Goal: Task Accomplishment & Management: Manage account settings

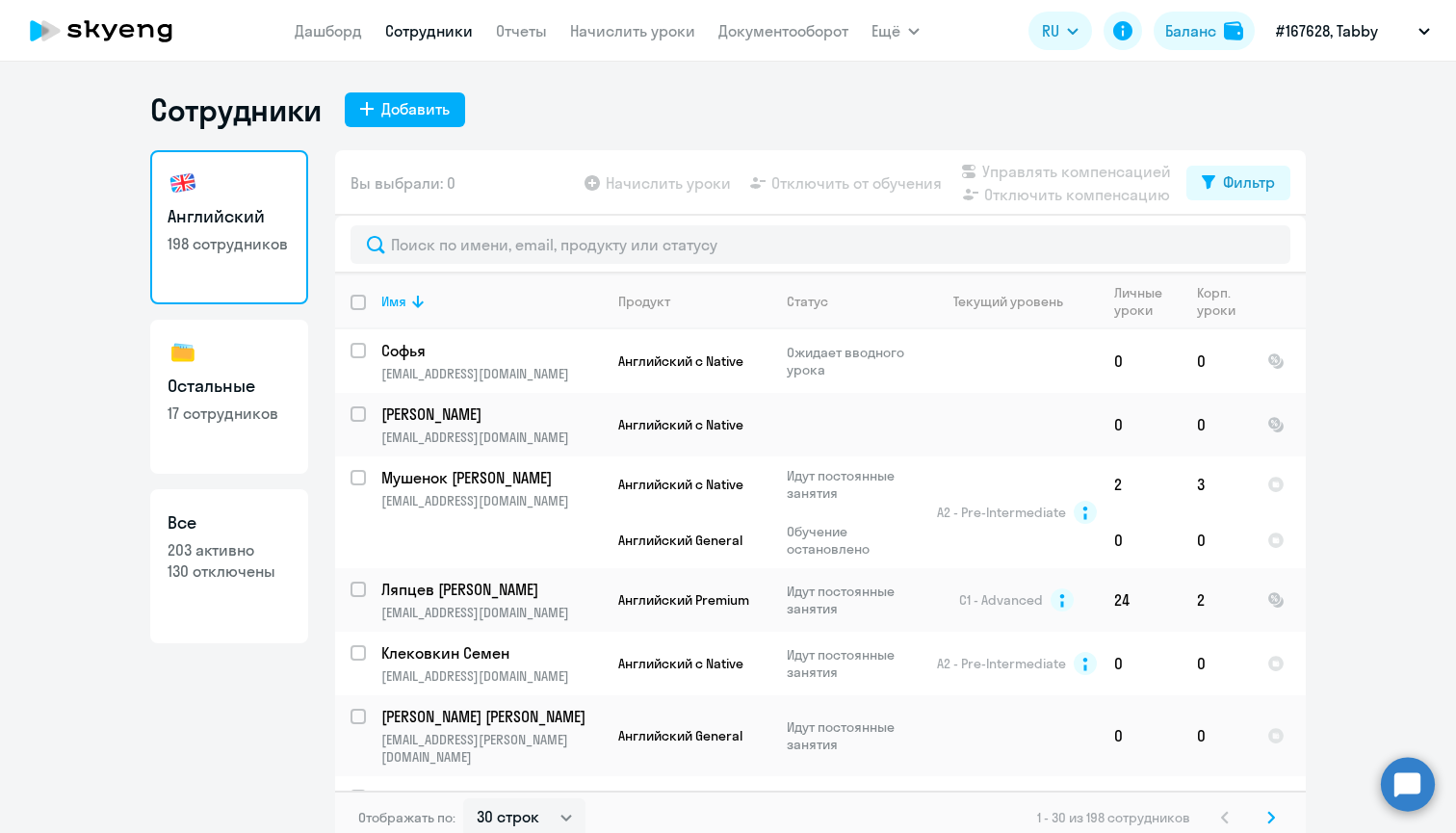
select select "30"
click at [516, 421] on p "[PERSON_NAME]" at bounding box center [490, 414] width 218 height 21
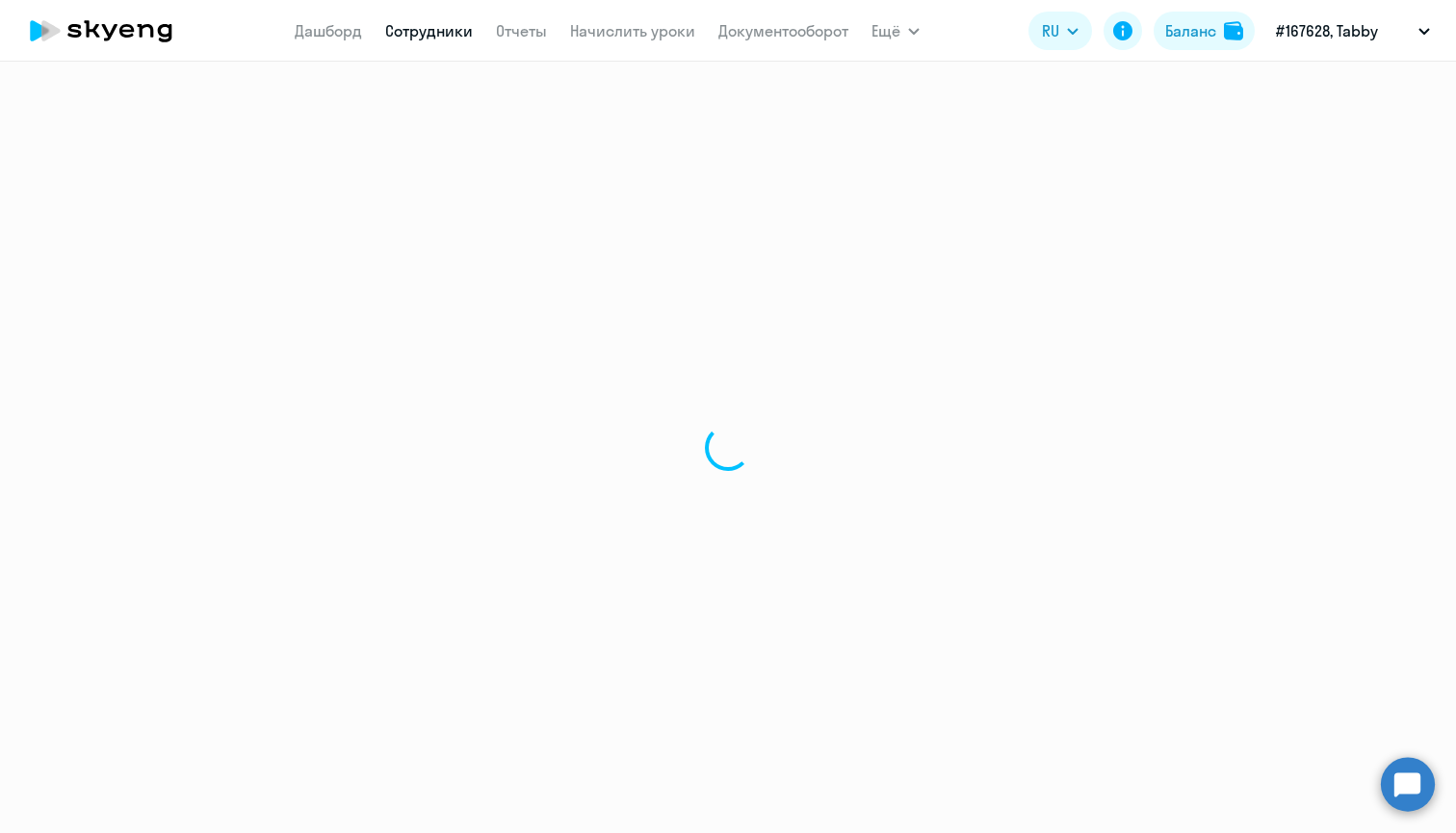
select select "english"
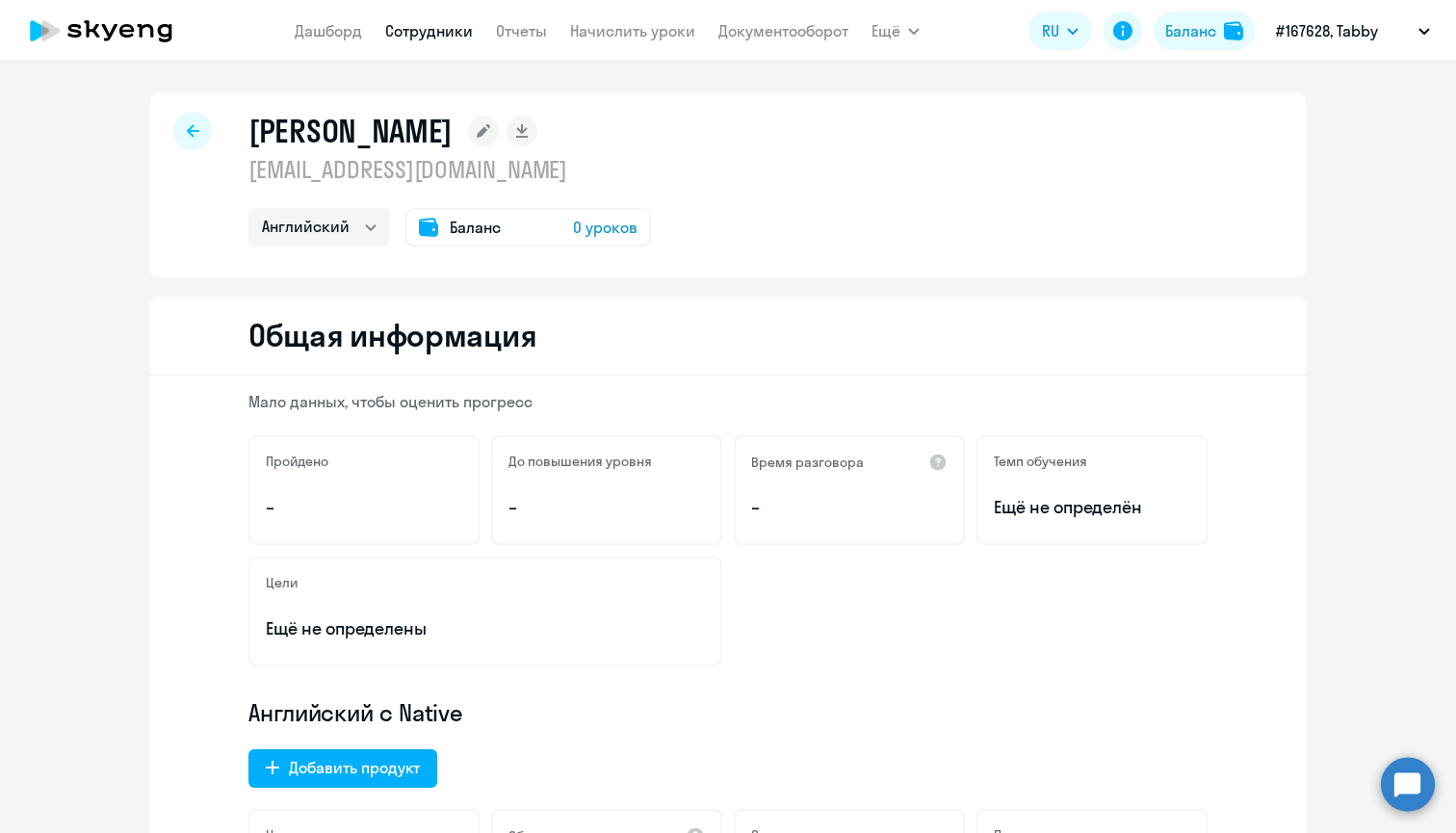
click at [468, 145] on rect at bounding box center [483, 131] width 31 height 31
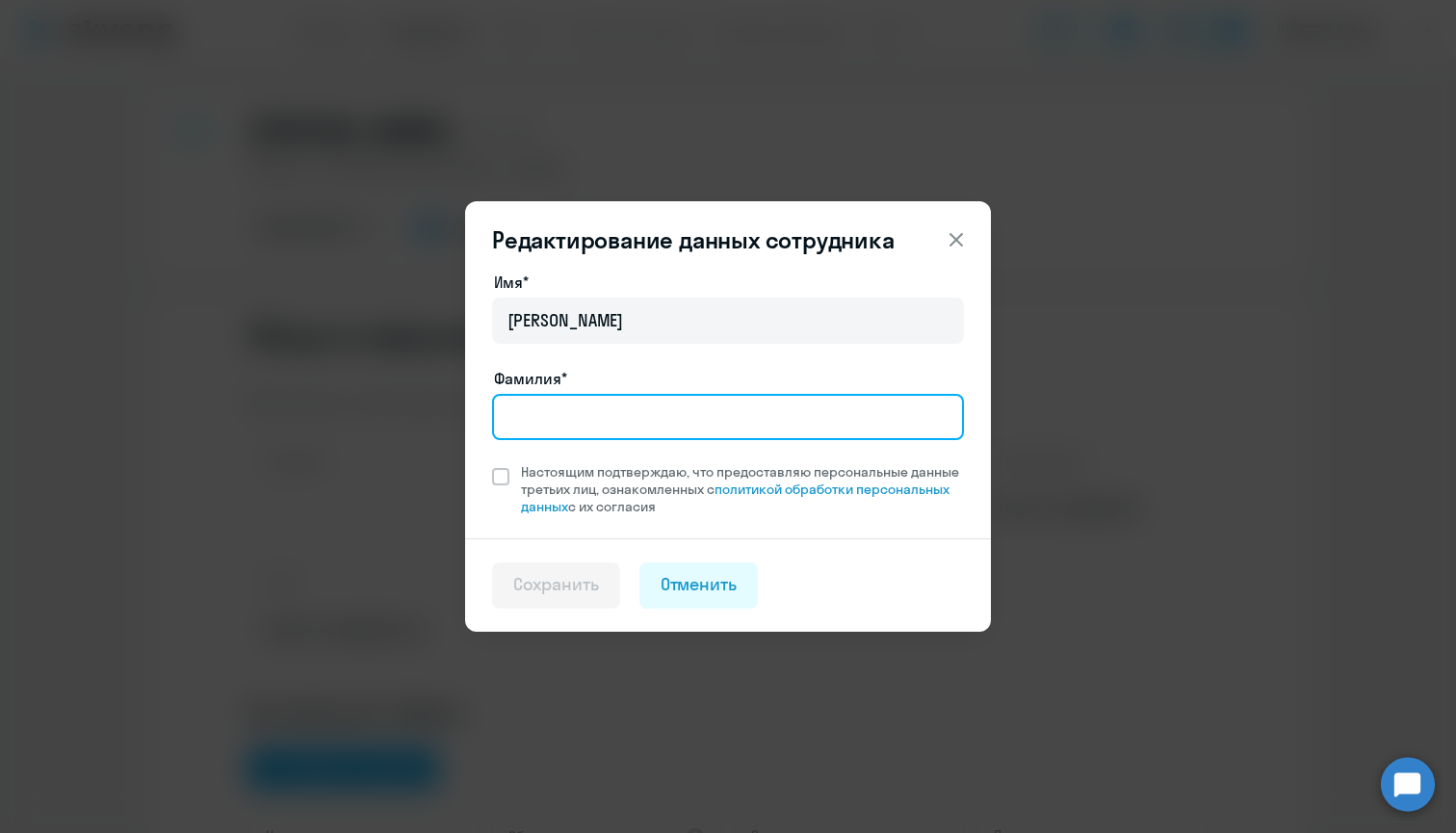
click at [534, 410] on input "Фамилия*" at bounding box center [728, 417] width 472 height 46
type input "Vopilova"
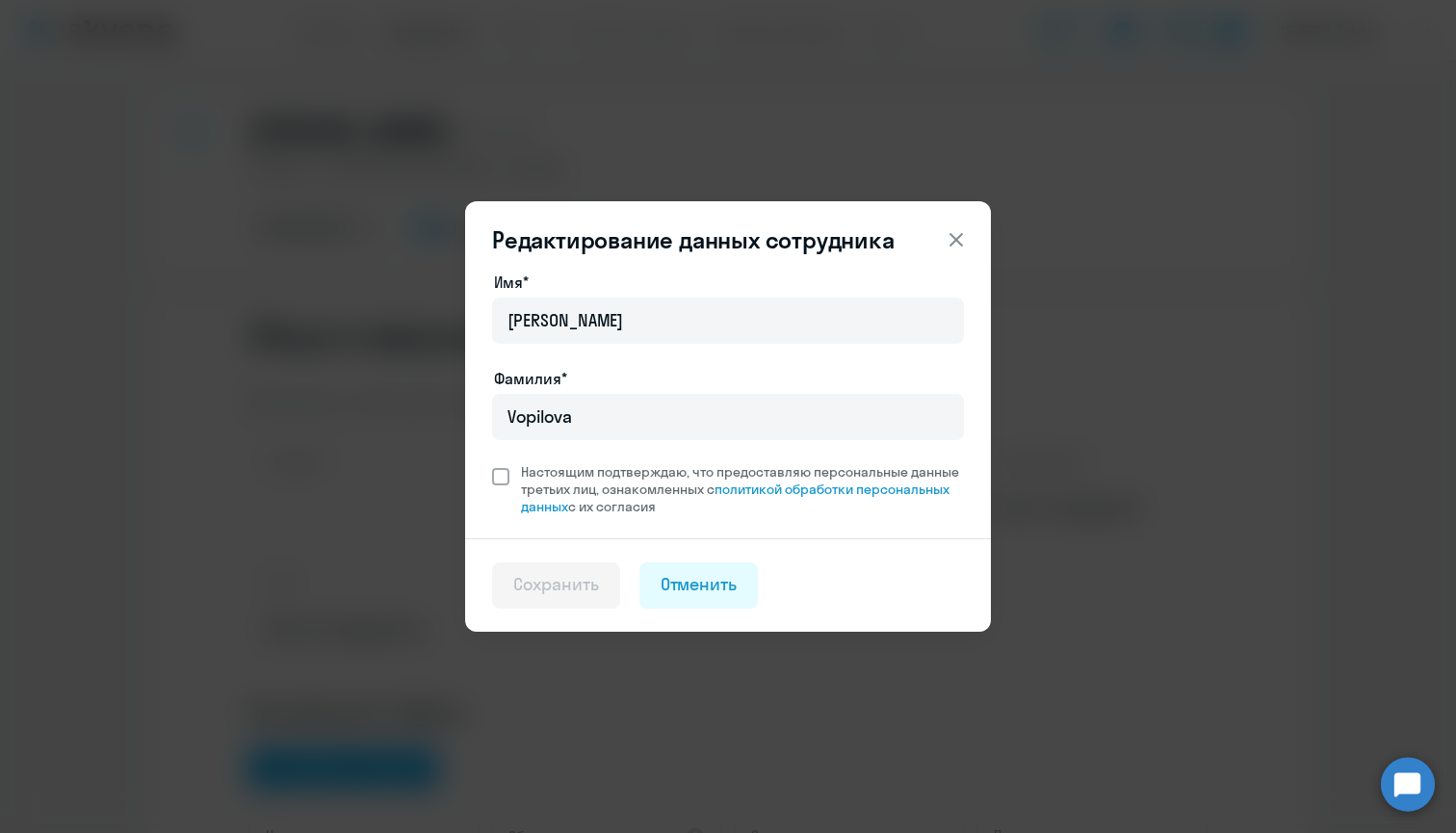
click at [493, 474] on span at bounding box center [501, 477] width 17 height 17
click at [492, 463] on input "Настоящим подтверждаю, что предоставляю персональные данные третьих лиц, ознако…" at bounding box center [491, 462] width 1 height 1
checkbox input "true"
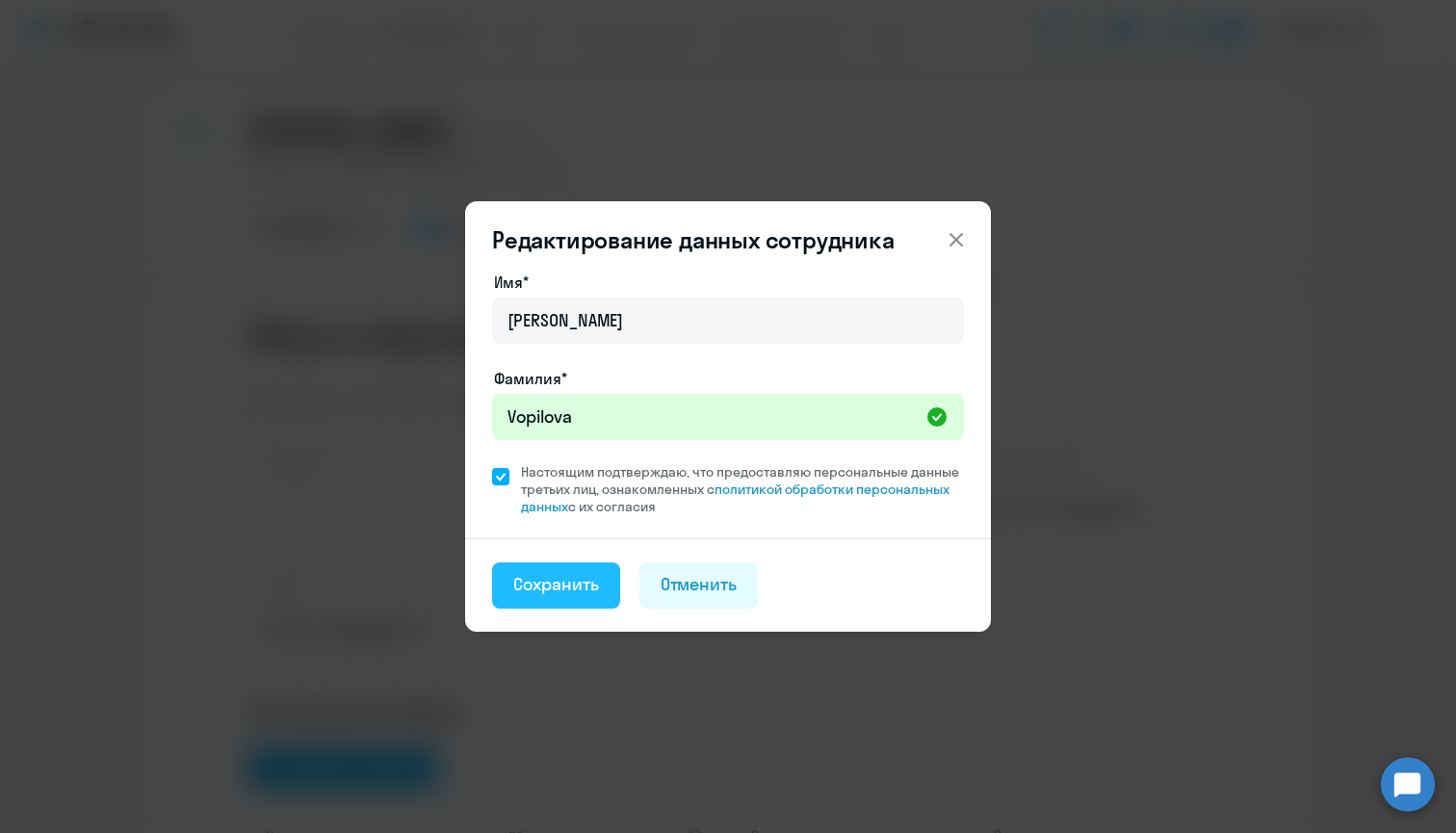
click at [567, 592] on div "Сохранить" at bounding box center [556, 584] width 85 height 25
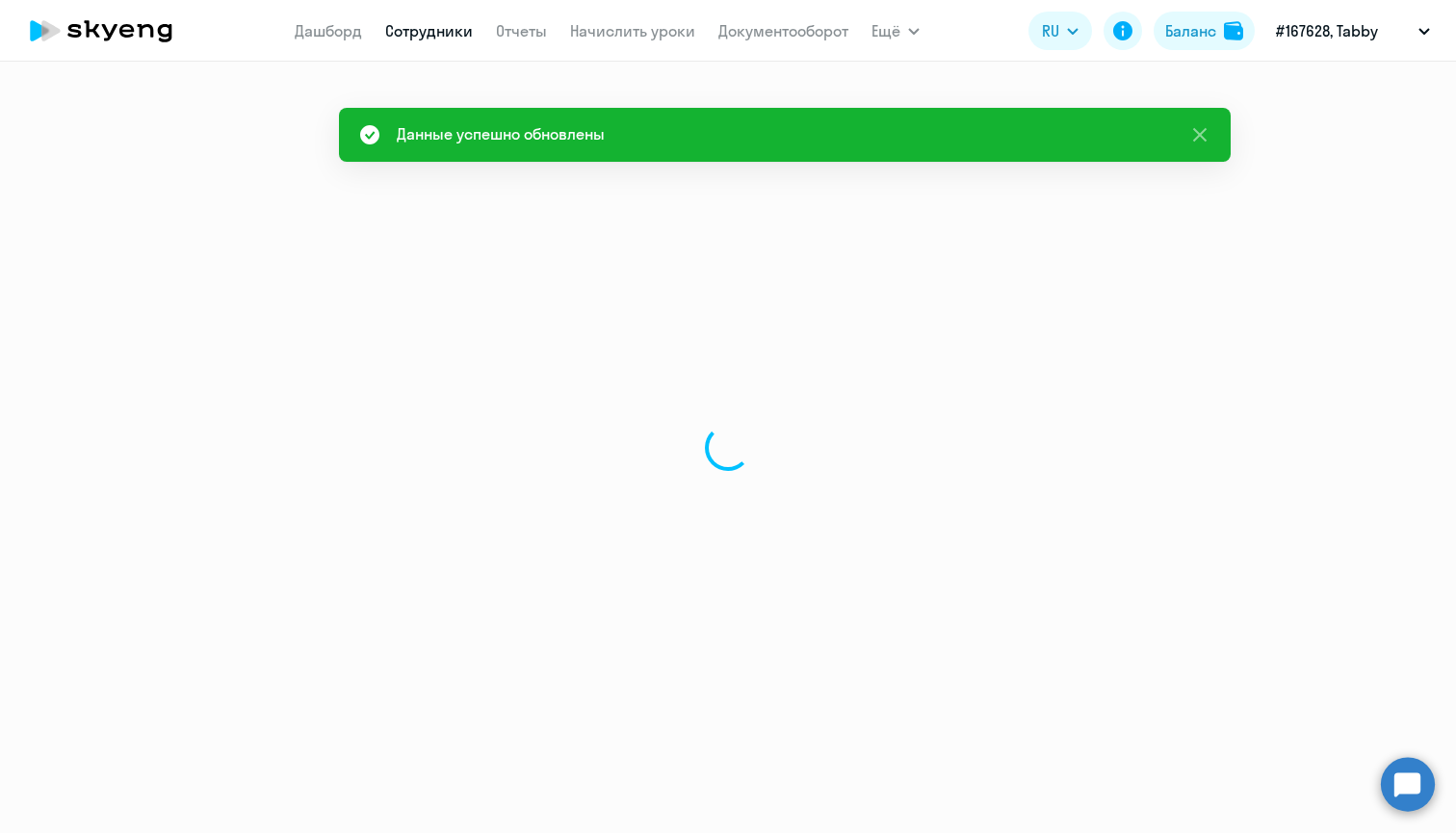
select select "english"
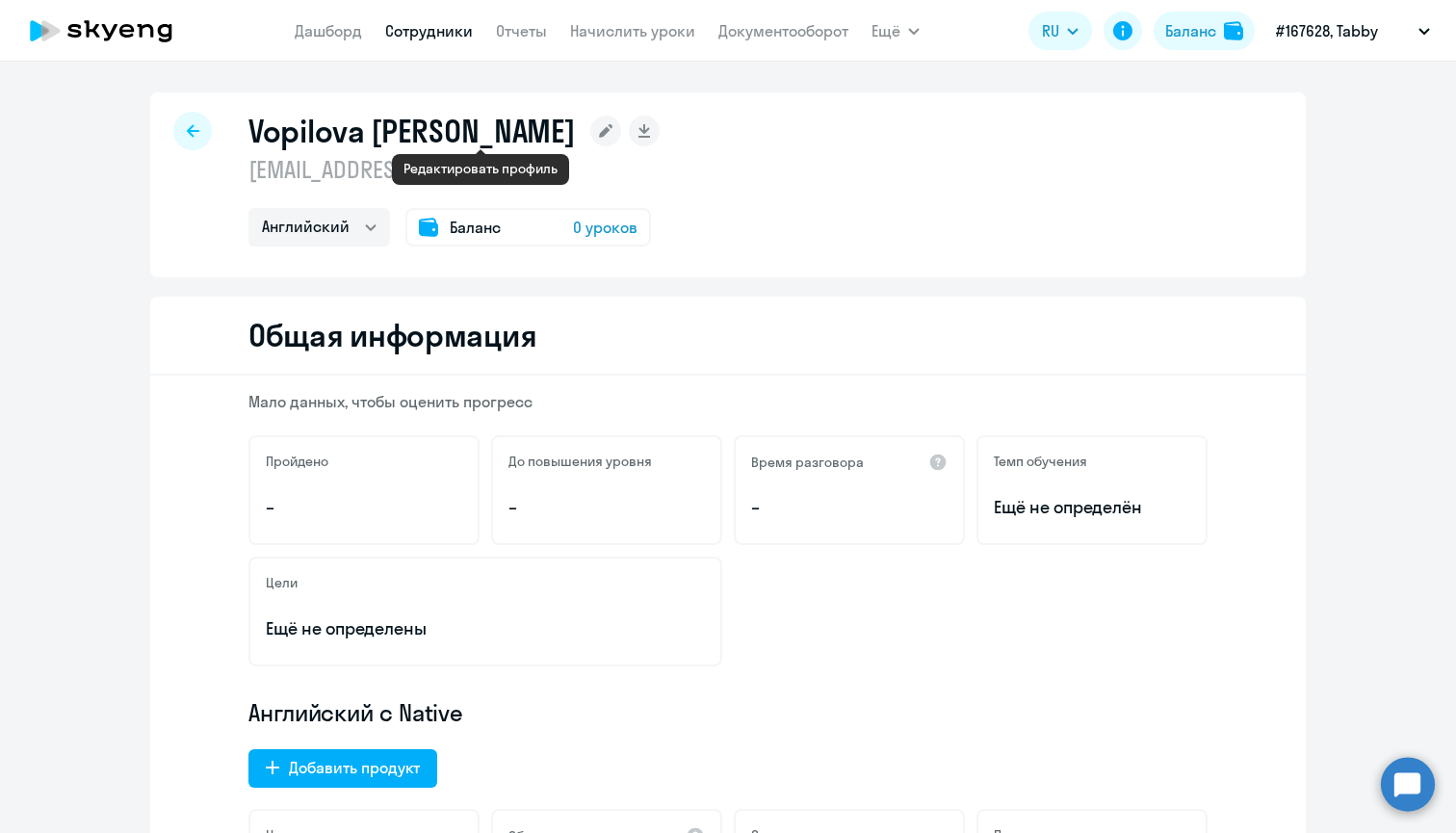
click at [600, 128] on icon at bounding box center [606, 131] width 14 height 14
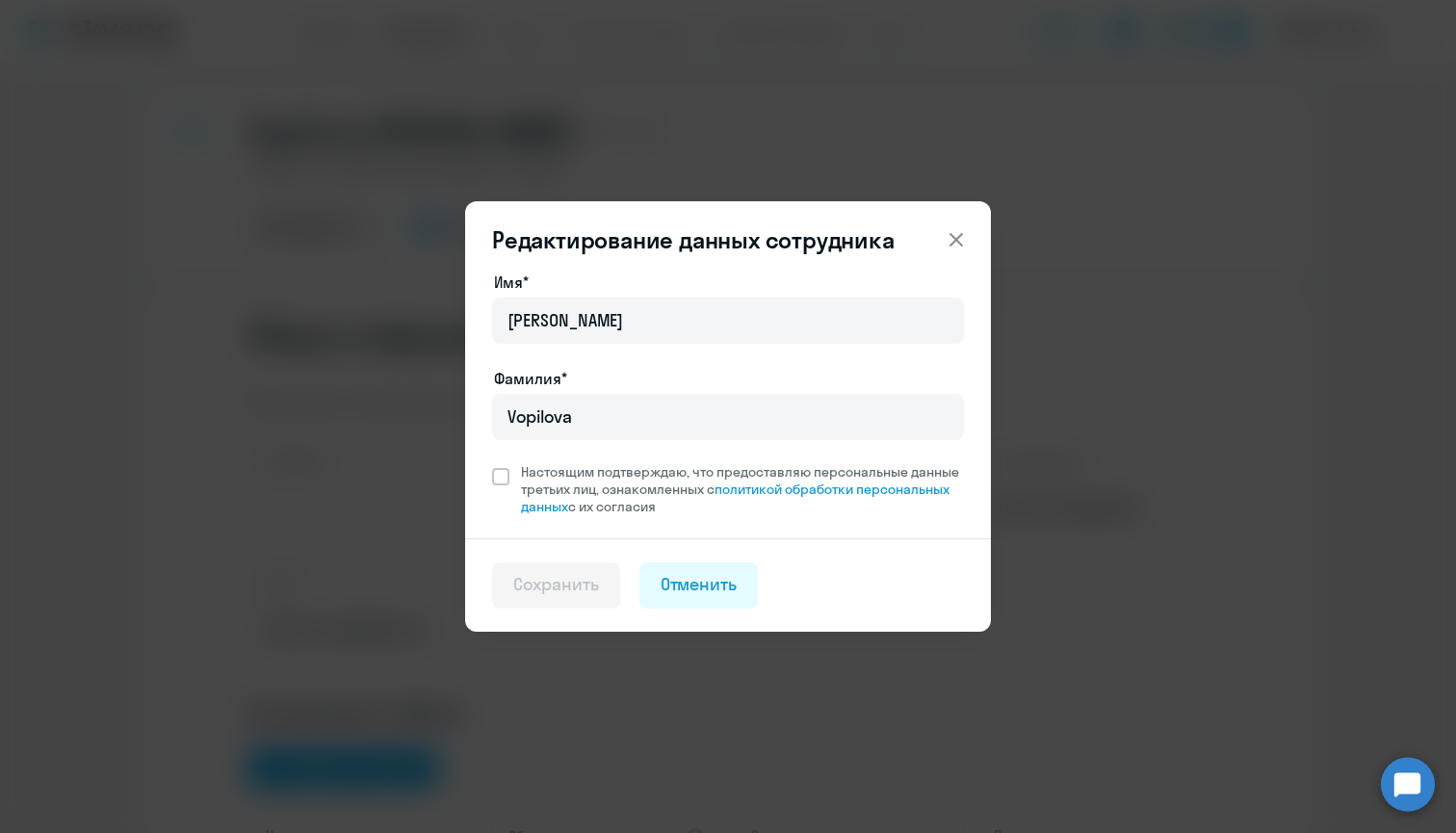
click at [973, 242] on button at bounding box center [956, 240] width 39 height 39
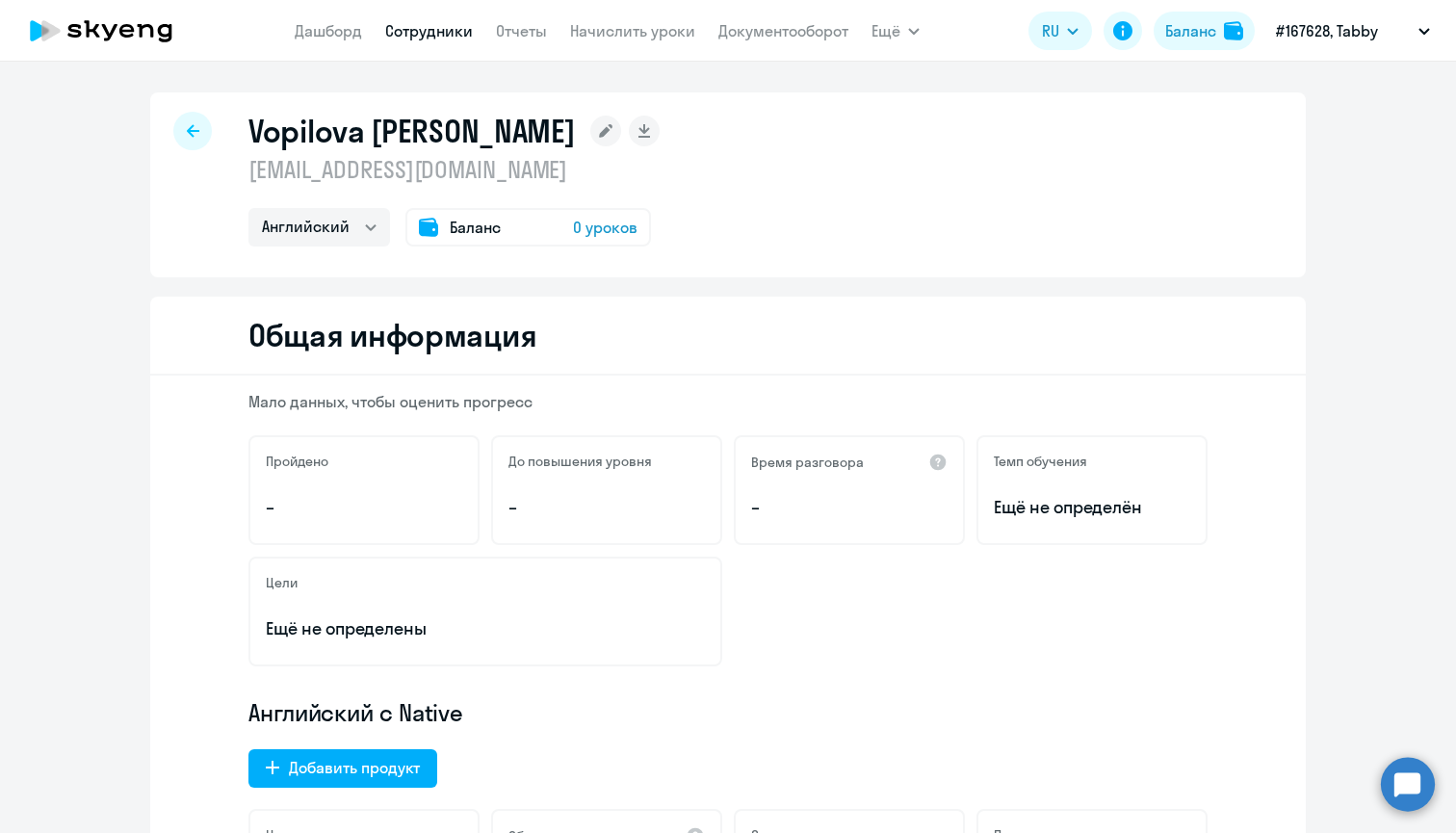
drag, startPoint x: 535, startPoint y: 174, endPoint x: 250, endPoint y: 175, distance: 285.0
click at [248, 173] on p "[EMAIL_ADDRESS][DOMAIN_NAME]" at bounding box center [453, 170] width 411 height 31
copy p "[EMAIL_ADDRESS][DOMAIN_NAME]"
